Goal: Communication & Community: Connect with others

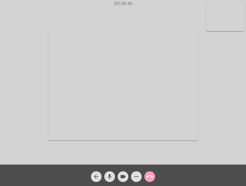
click at [149, 178] on mat-icon "call_end" at bounding box center [150, 177] width 6 height 6
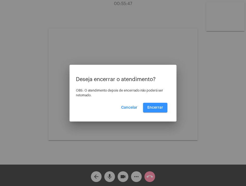
click at [156, 109] on span "Encerrar" at bounding box center [156, 108] width 16 height 4
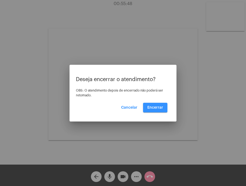
click at [156, 109] on span "Encerrar" at bounding box center [156, 108] width 16 height 4
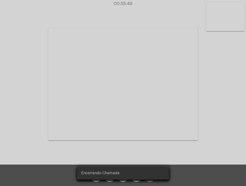
click at [156, 109] on video at bounding box center [122, 84] width 149 height 112
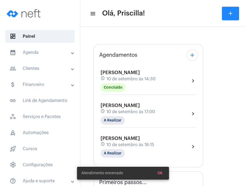
type input "[URL][DOMAIN_NAME][PERSON_NAME][PERSON_NAME]"
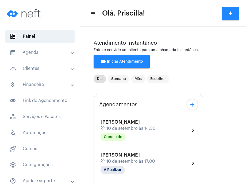
click at [225, 80] on div "Dia Semana Mês Escolher" at bounding box center [163, 79] width 139 height 27
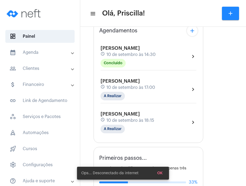
scroll to position [79, 0]
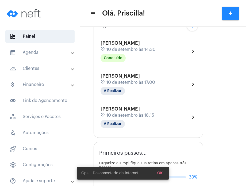
click at [169, 110] on div "[PERSON_NAME] schedule 10 de setembro às 18:15 A Realizar chevron_right" at bounding box center [149, 117] width 96 height 22
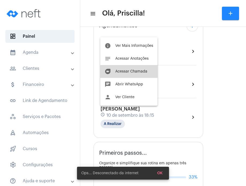
click at [141, 73] on span "Acessar Chamada" at bounding box center [131, 72] width 32 height 4
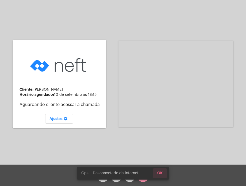
click at [161, 175] on span "OK" at bounding box center [160, 173] width 5 height 4
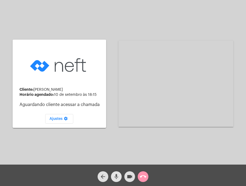
click at [117, 174] on mat-icon "mic" at bounding box center [116, 177] width 6 height 6
click at [131, 178] on mat-icon "videocam" at bounding box center [130, 177] width 6 height 6
click at [131, 178] on mat-icon "videocam_off" at bounding box center [130, 177] width 6 height 6
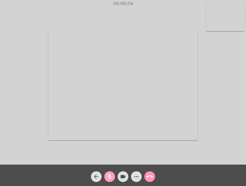
click at [108, 179] on mat-icon "mic_off" at bounding box center [110, 177] width 6 height 6
